Goal: Find specific page/section: Find specific page/section

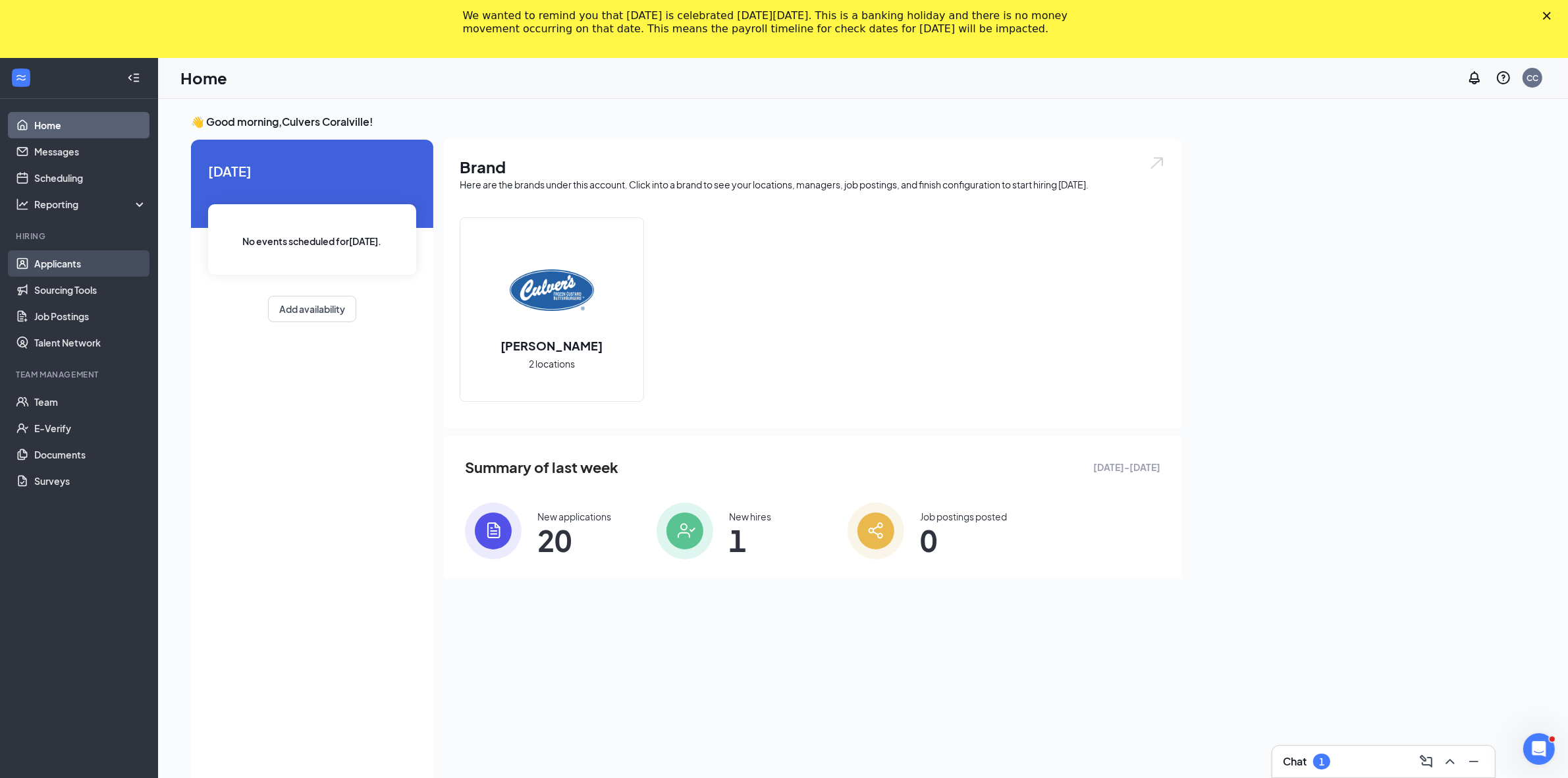
click at [93, 250] on link "Applicants" at bounding box center [90, 263] width 113 height 26
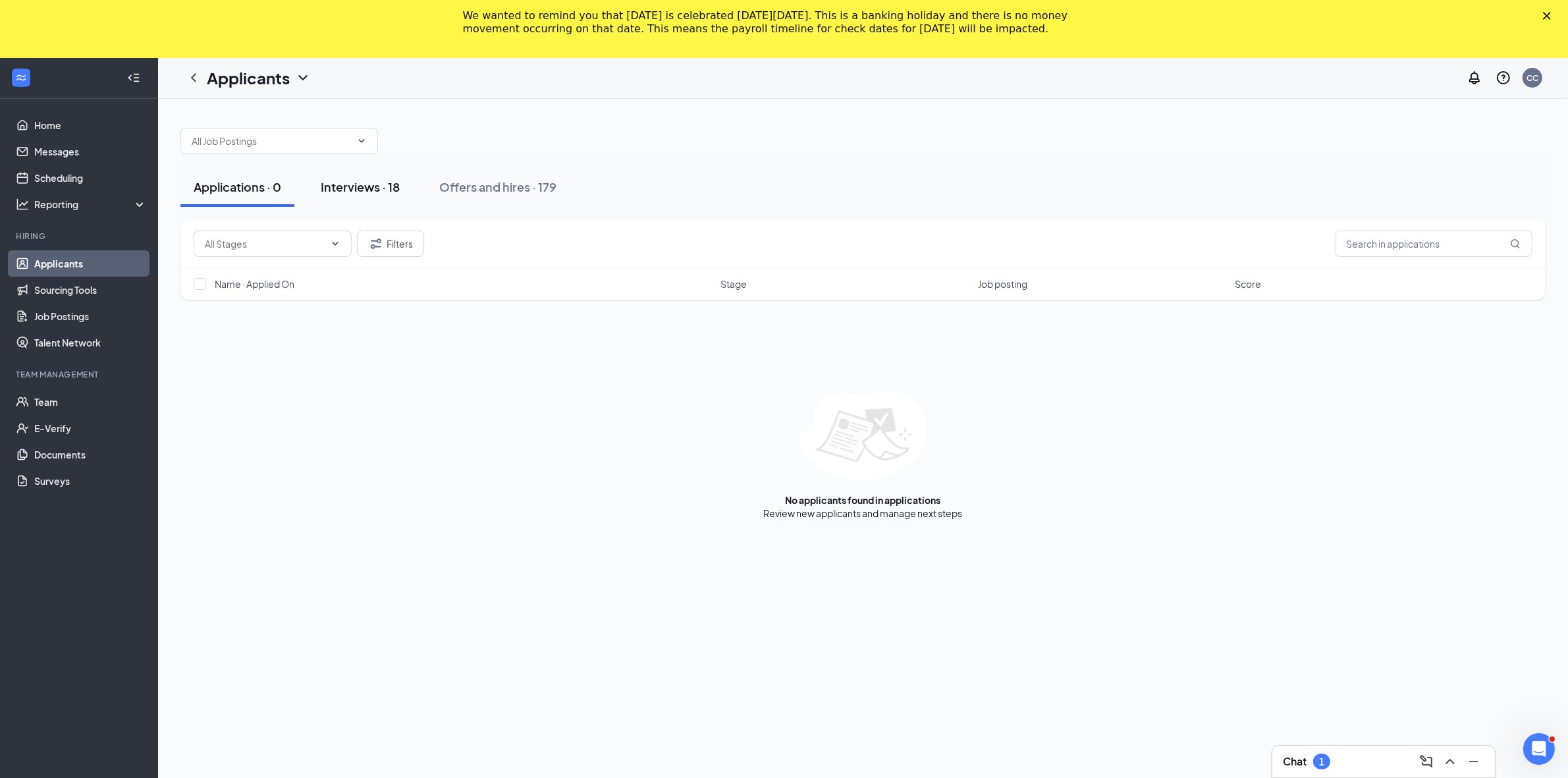
click at [366, 183] on div "Interviews · 18" at bounding box center [360, 187] width 79 height 17
